Goal: Check status: Check status

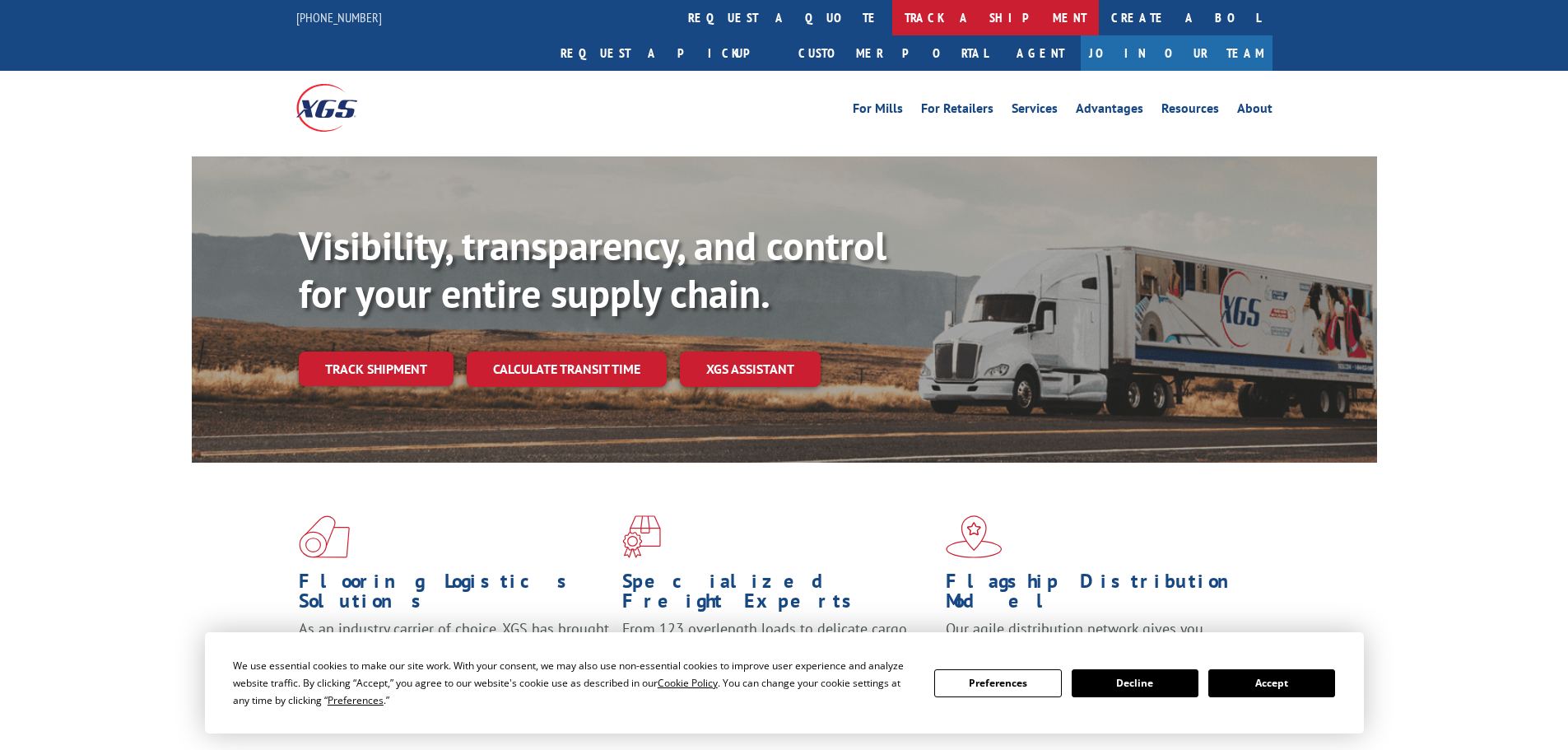
click at [892, 23] on link "track a shipment" at bounding box center [996, 17] width 206 height 36
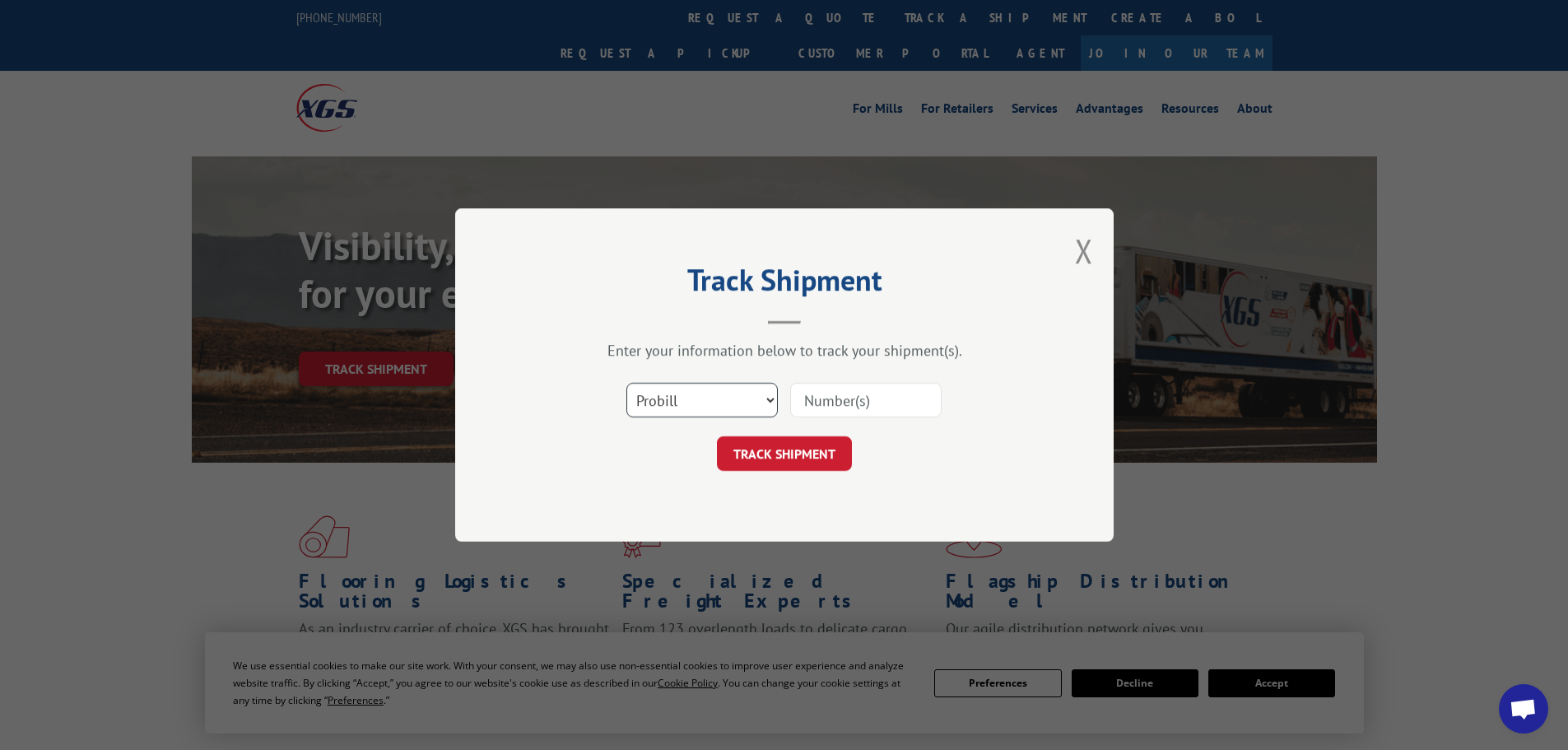
click at [702, 401] on select "Select category... Probill BOL PO" at bounding box center [702, 400] width 152 height 35
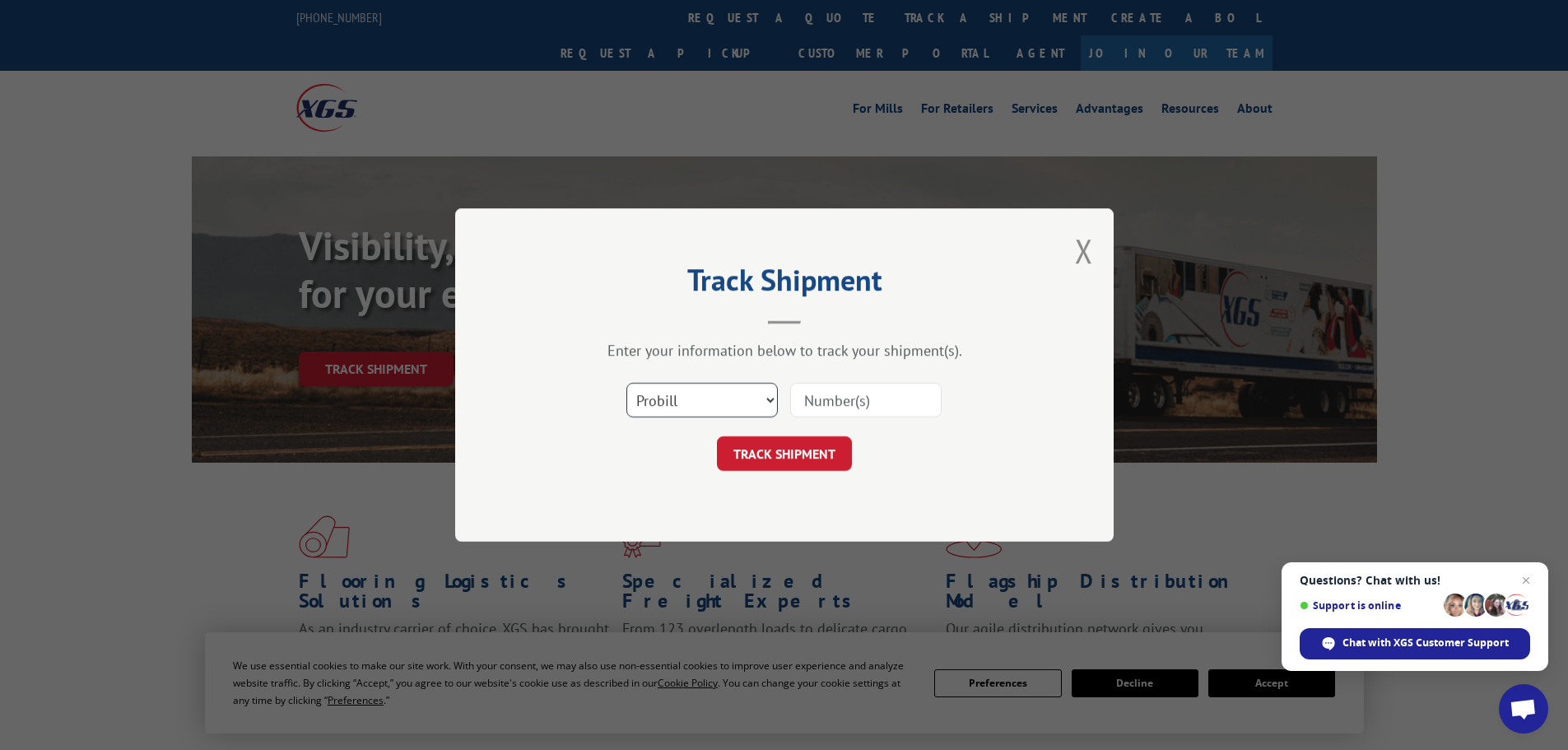
select select "bol"
click at [626, 382] on select "Select category... Probill BOL PO" at bounding box center [702, 400] width 152 height 35
click at [885, 388] on input at bounding box center [866, 400] width 152 height 35
paste input "5211794"
type input "5211794"
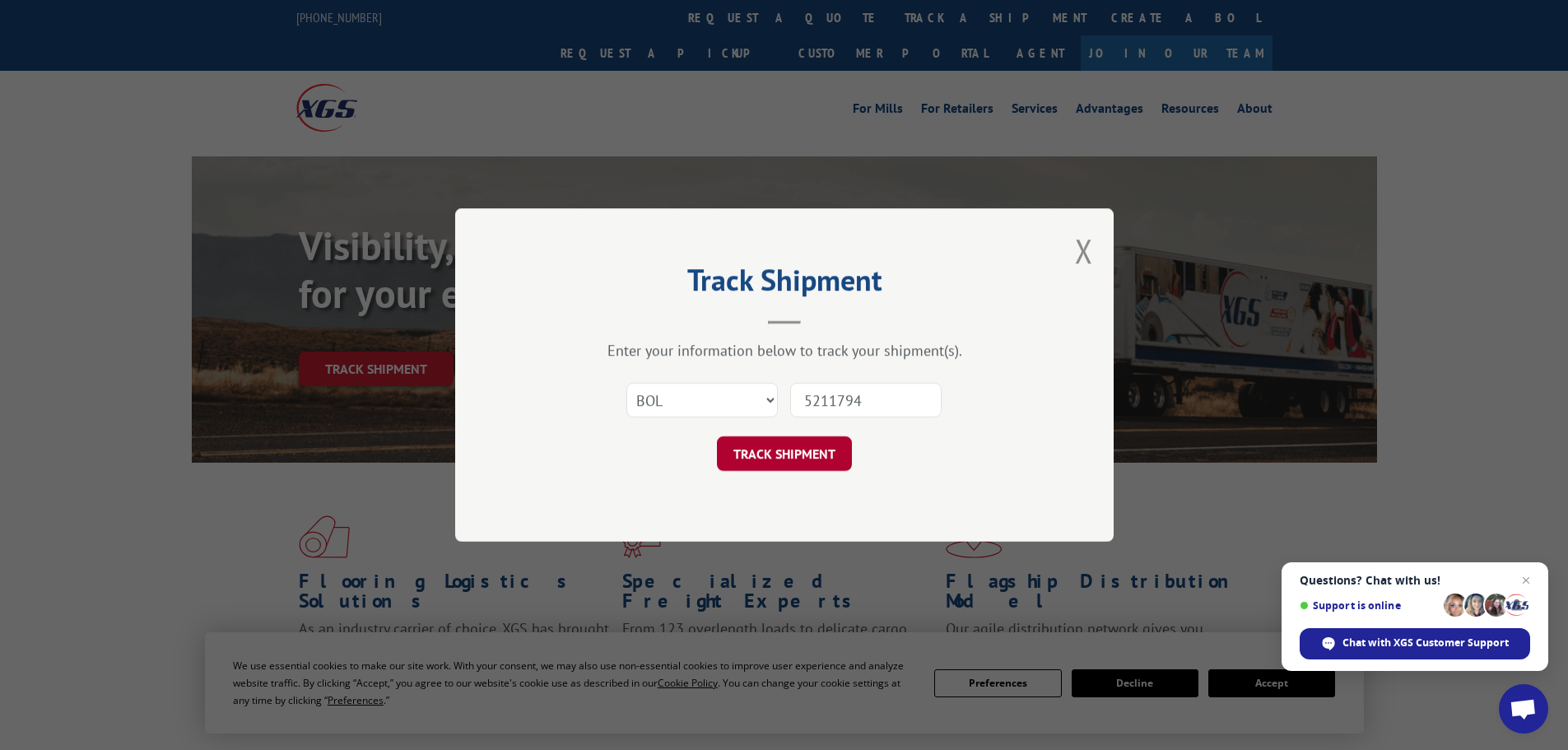
click at [799, 446] on button "TRACK SHIPMENT" at bounding box center [785, 453] width 135 height 35
